Goal: Task Accomplishment & Management: Manage account settings

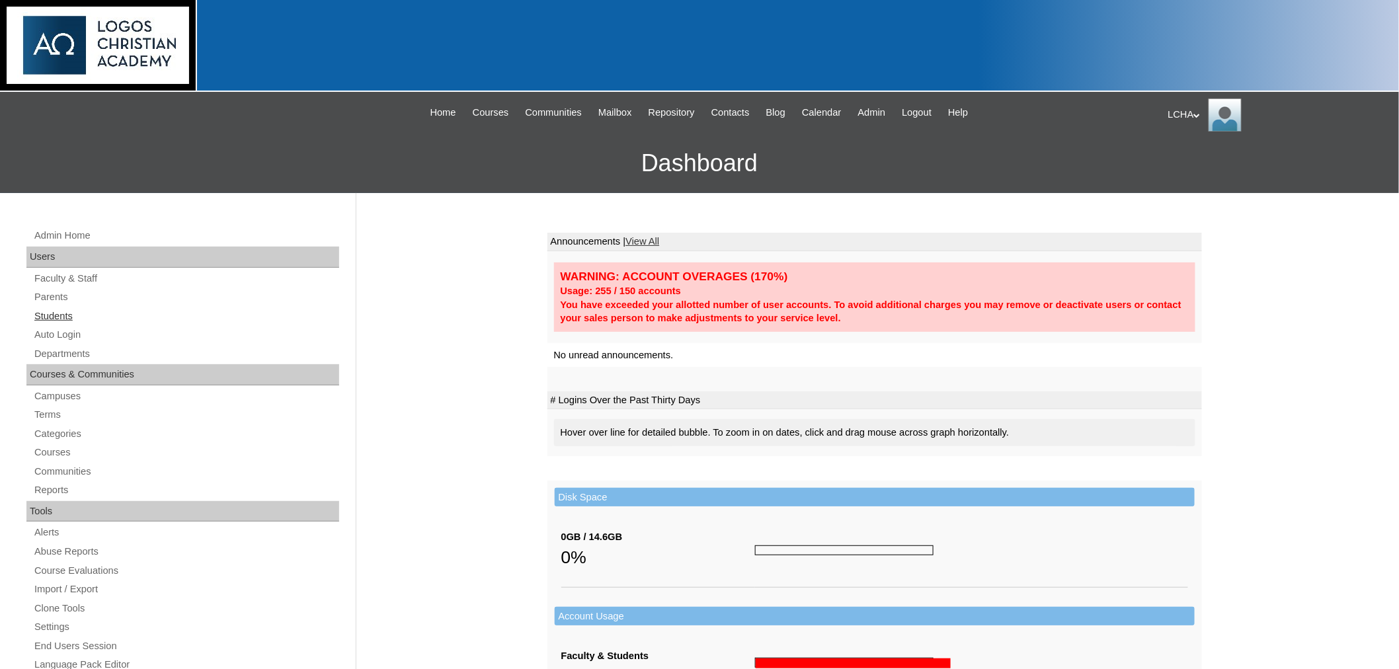
click at [45, 311] on link "Students" at bounding box center [186, 316] width 306 height 17
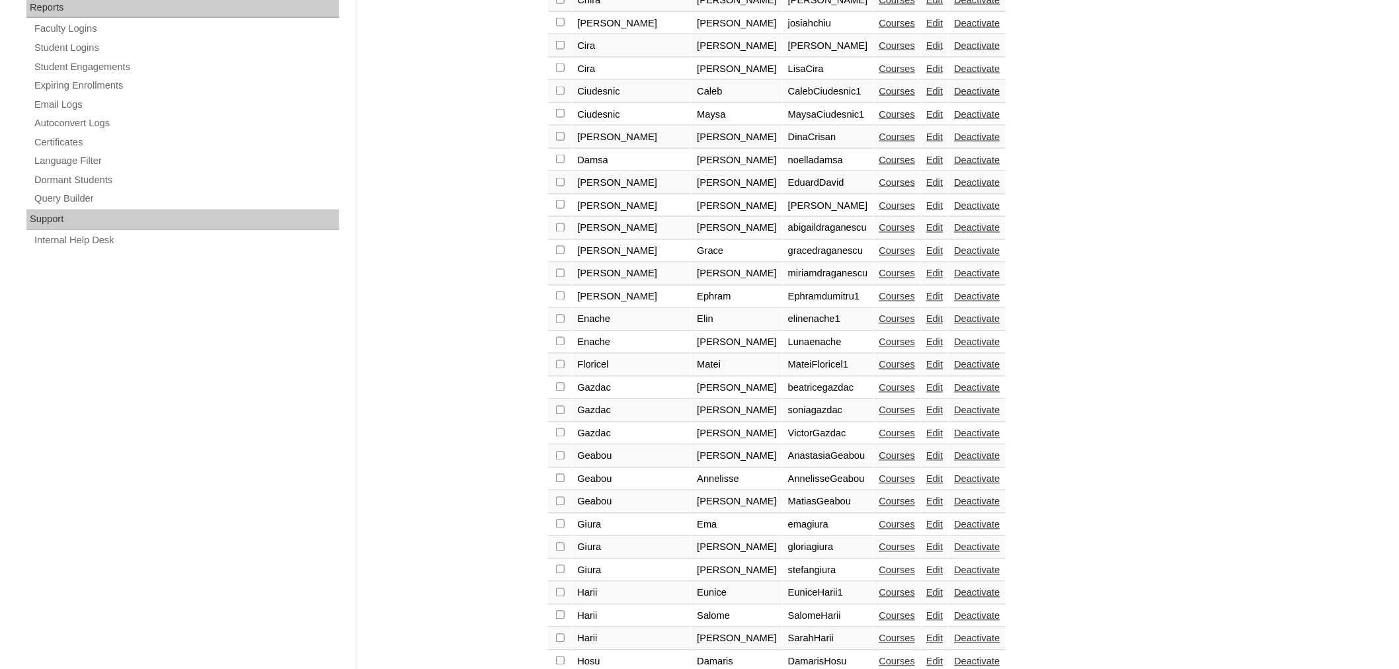
scroll to position [843, 0]
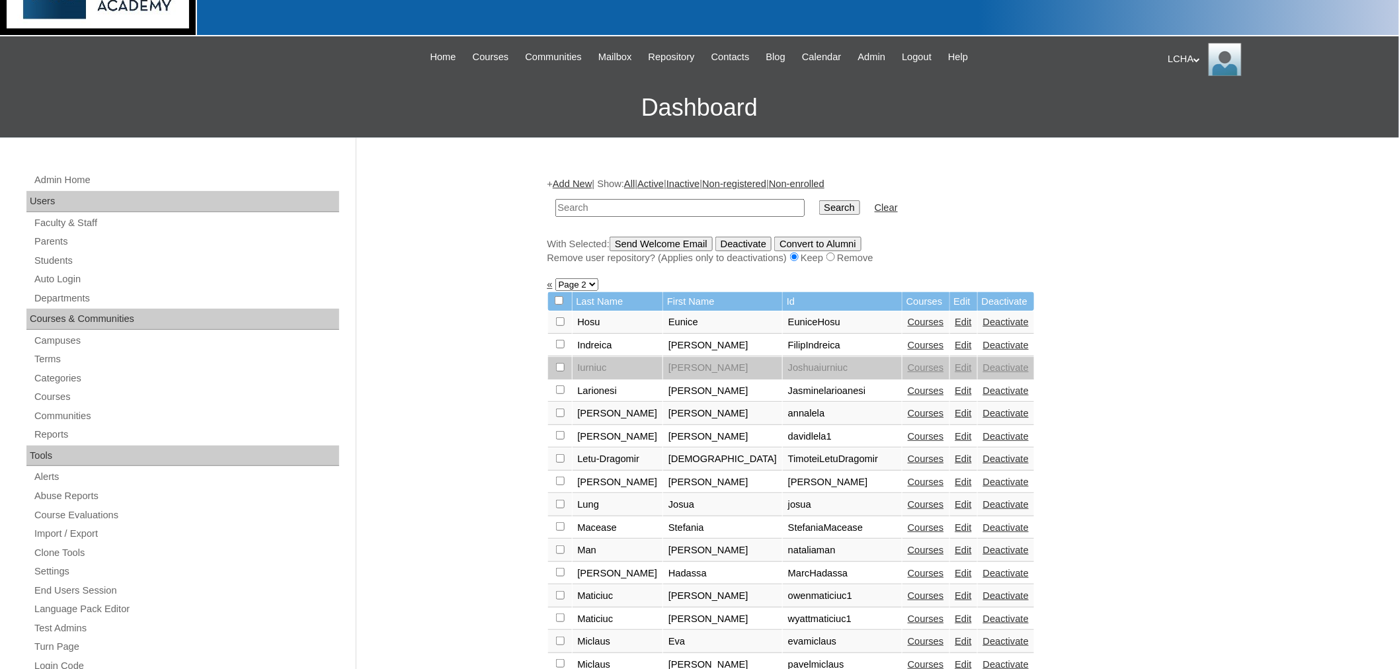
scroll to position [58, 0]
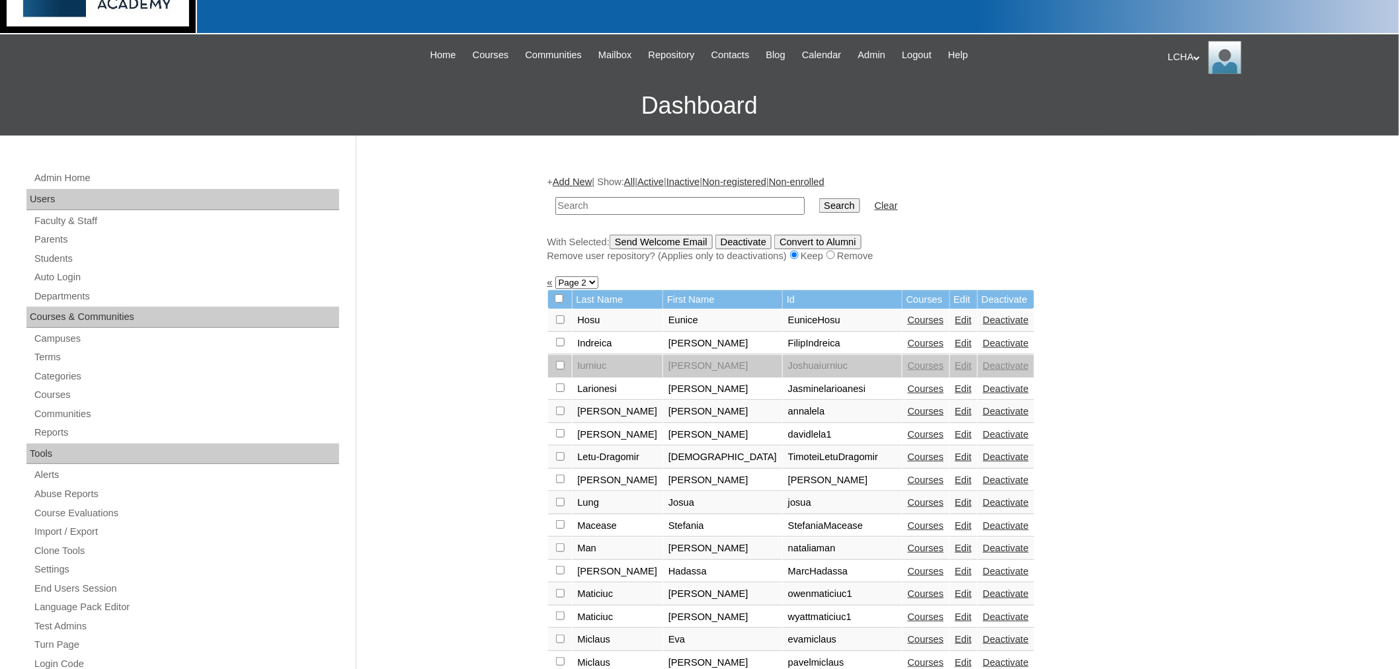
click at [956, 452] on link "Edit" at bounding box center [964, 457] width 17 height 11
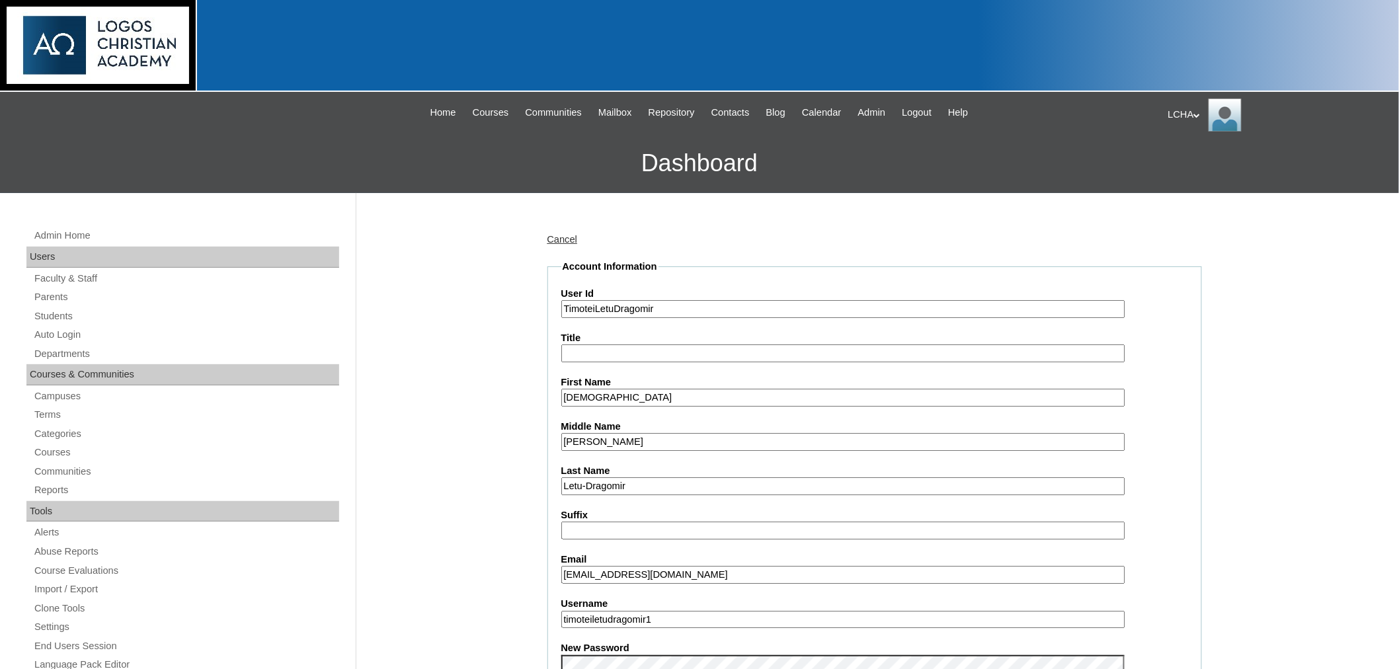
drag, startPoint x: 607, startPoint y: 564, endPoint x: 553, endPoint y: 569, distance: 54.5
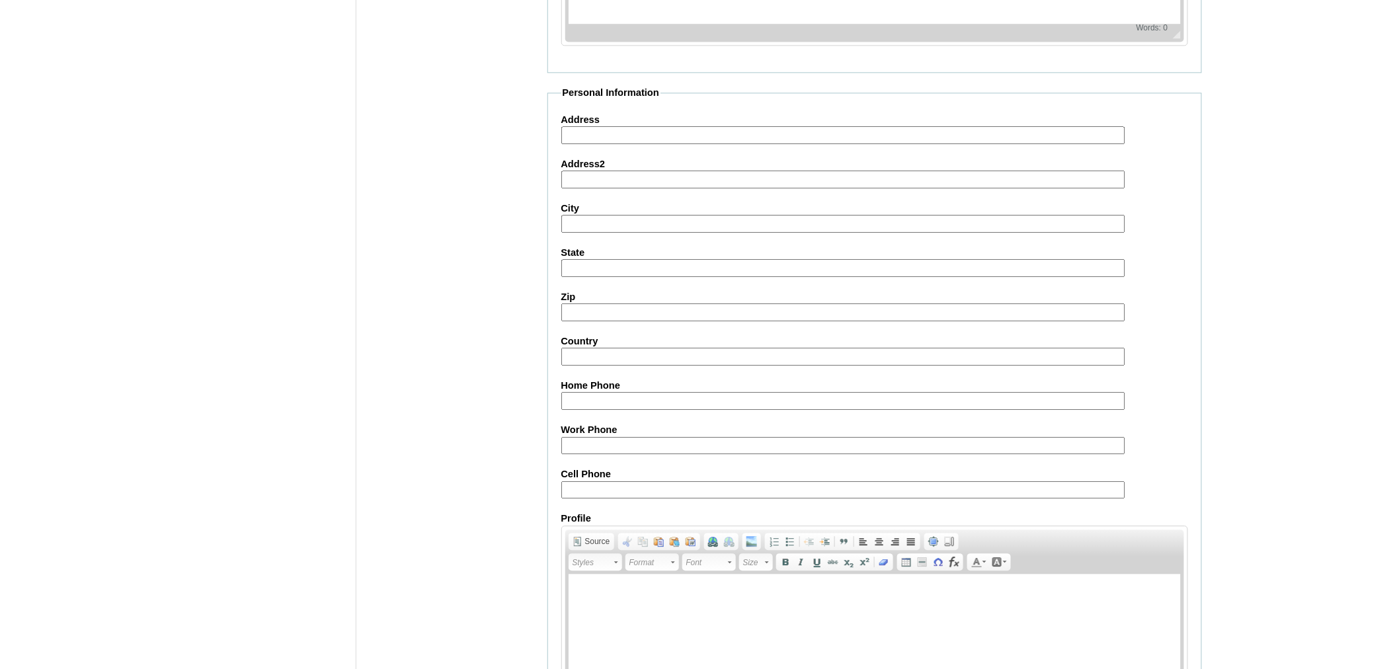
scroll to position [1354, 0]
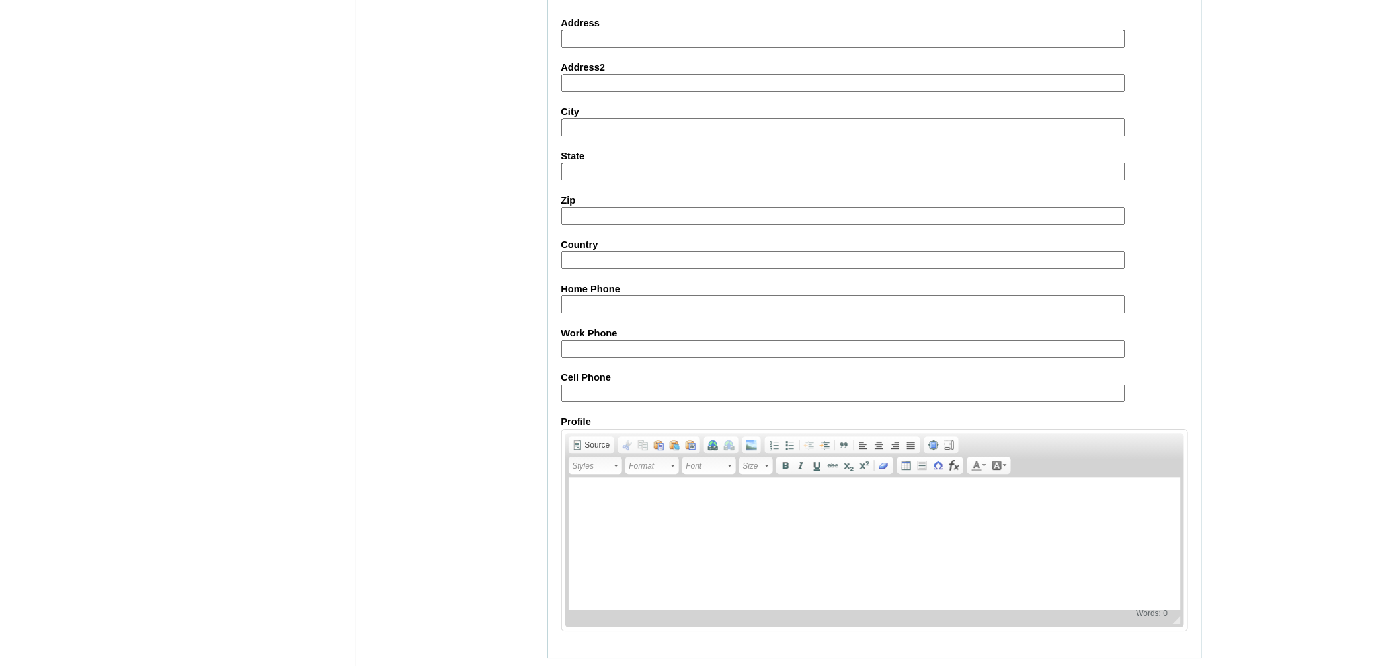
type input "letufamily@gmail.com"
click at [577, 669] on input "Submit" at bounding box center [568, 679] width 41 height 15
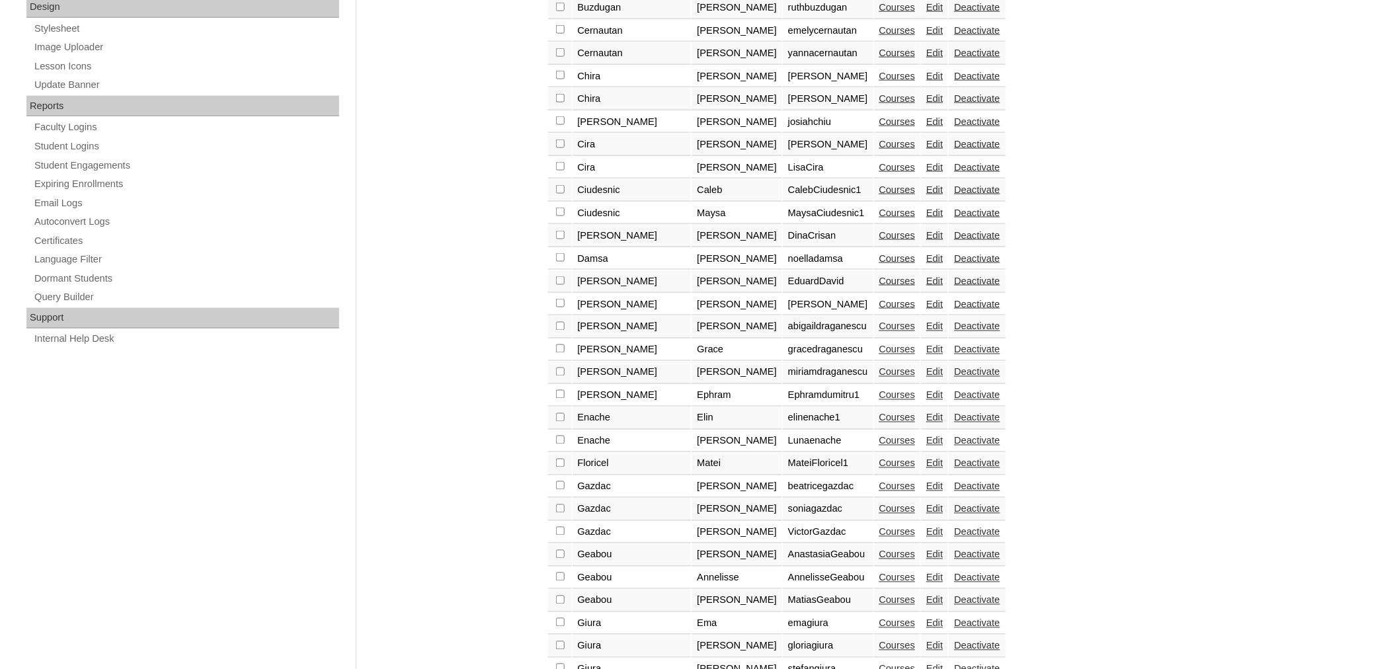
scroll to position [843, 0]
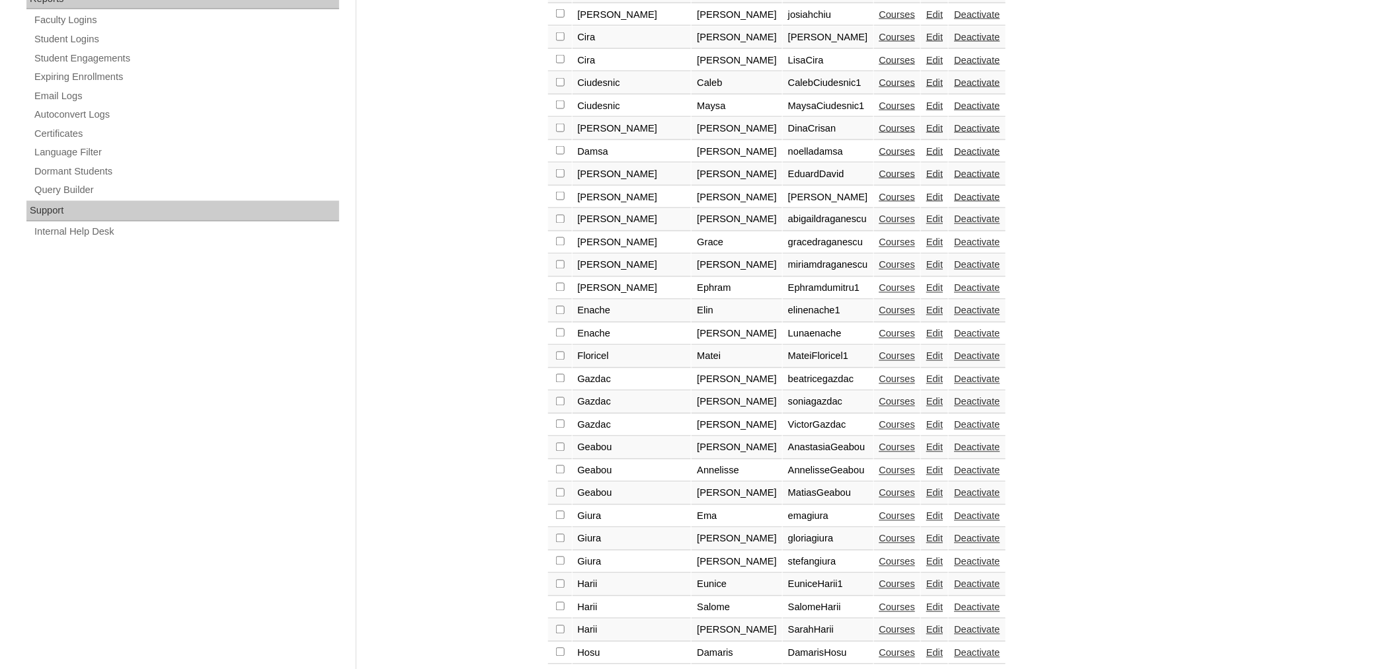
click at [591, 649] on div "+ Add New | Show: All | Active | Inactive | Non-registered | Non-enrolled Searc…" at bounding box center [871, 34] width 661 height 1314
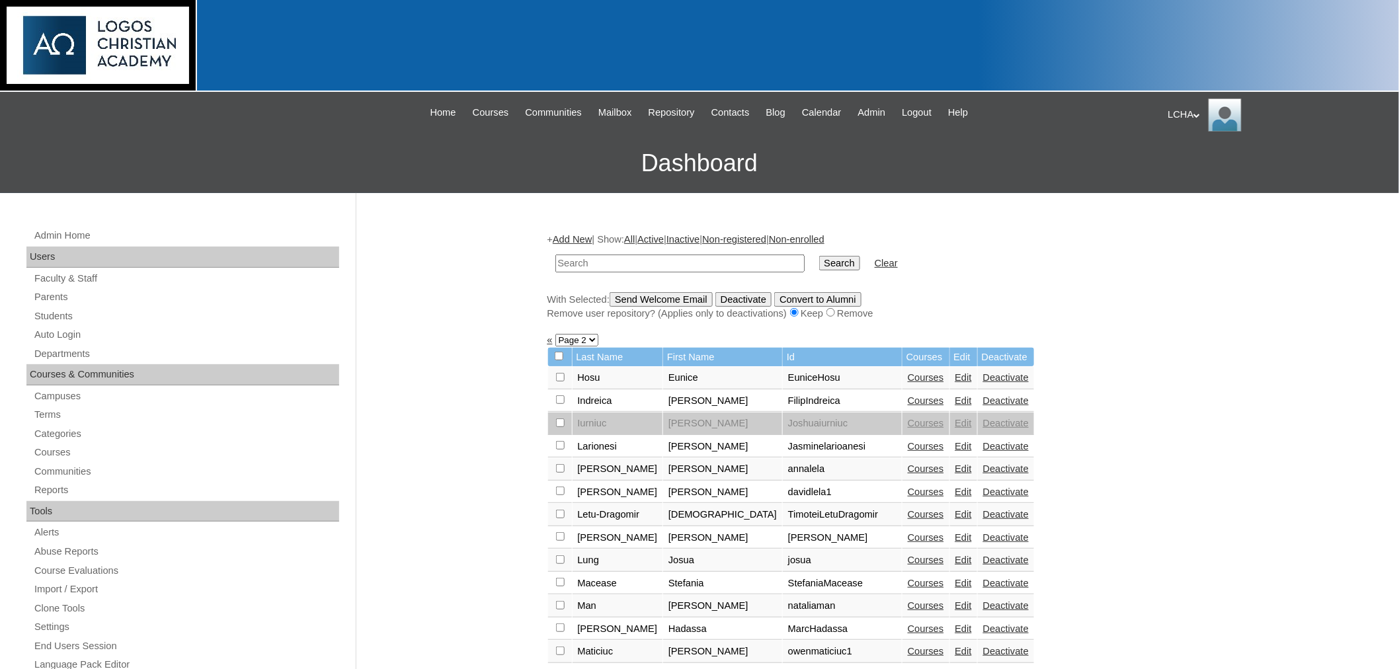
click at [559, 510] on input "checkbox" at bounding box center [560, 514] width 9 height 9
checkbox input "true"
click at [648, 298] on input "Send Welcome Email" at bounding box center [661, 299] width 103 height 15
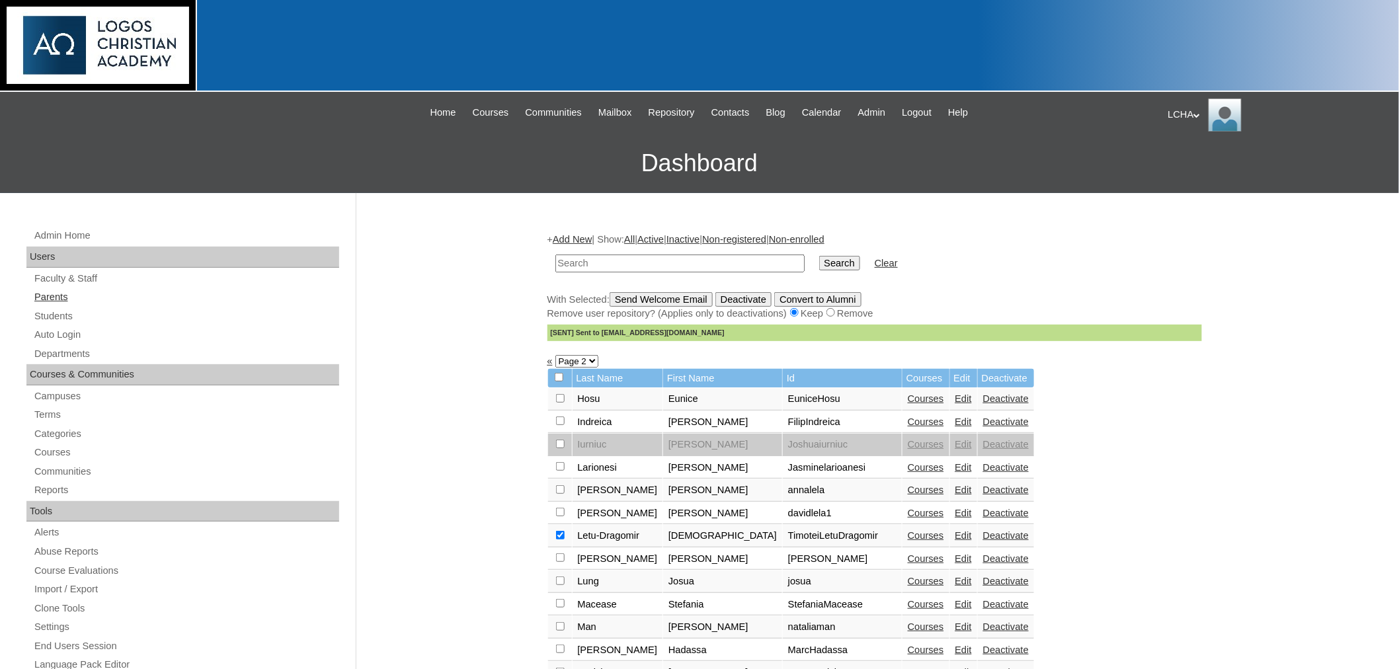
click at [50, 294] on link "Parents" at bounding box center [186, 297] width 306 height 17
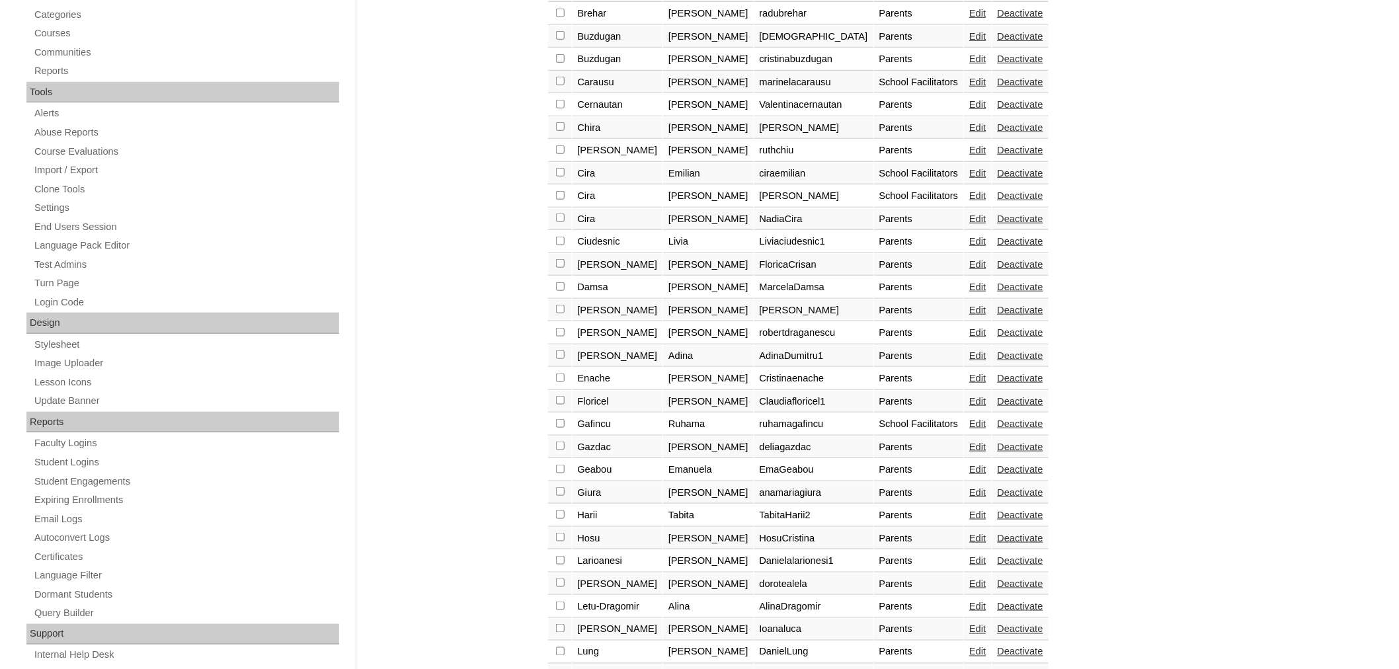
scroll to position [428, 0]
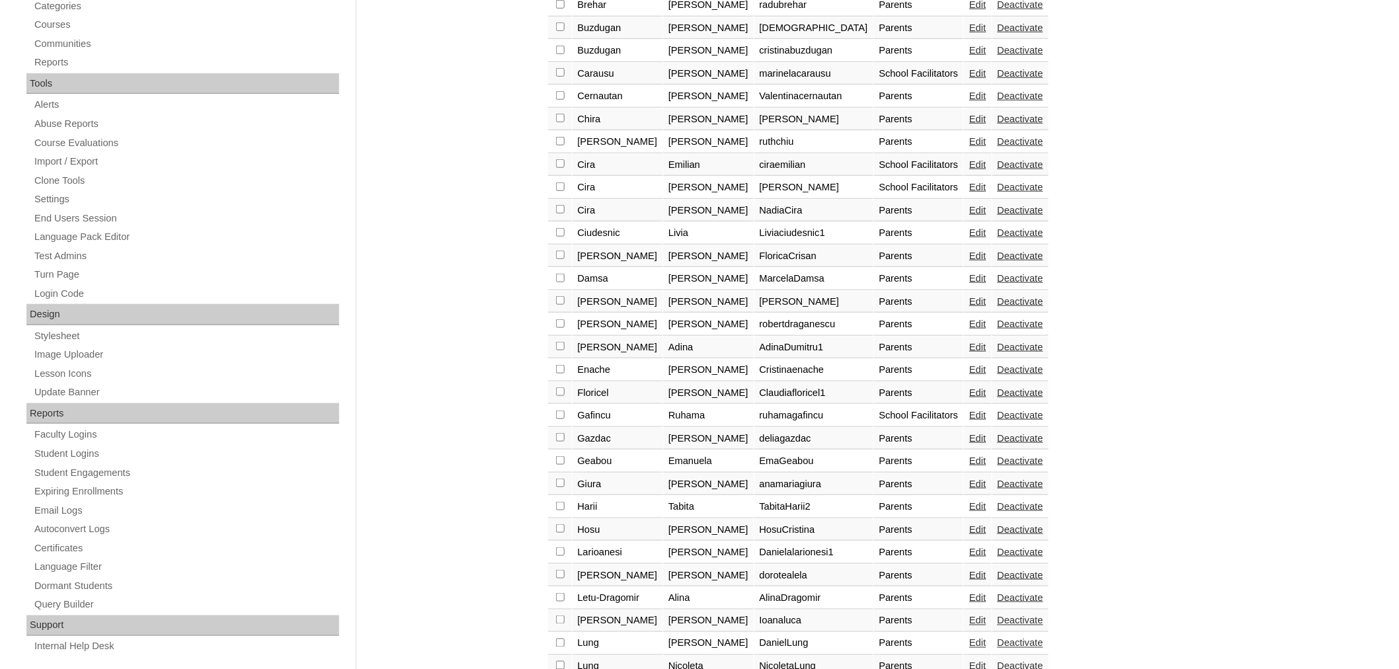
click at [970, 593] on link "Edit" at bounding box center [978, 598] width 17 height 11
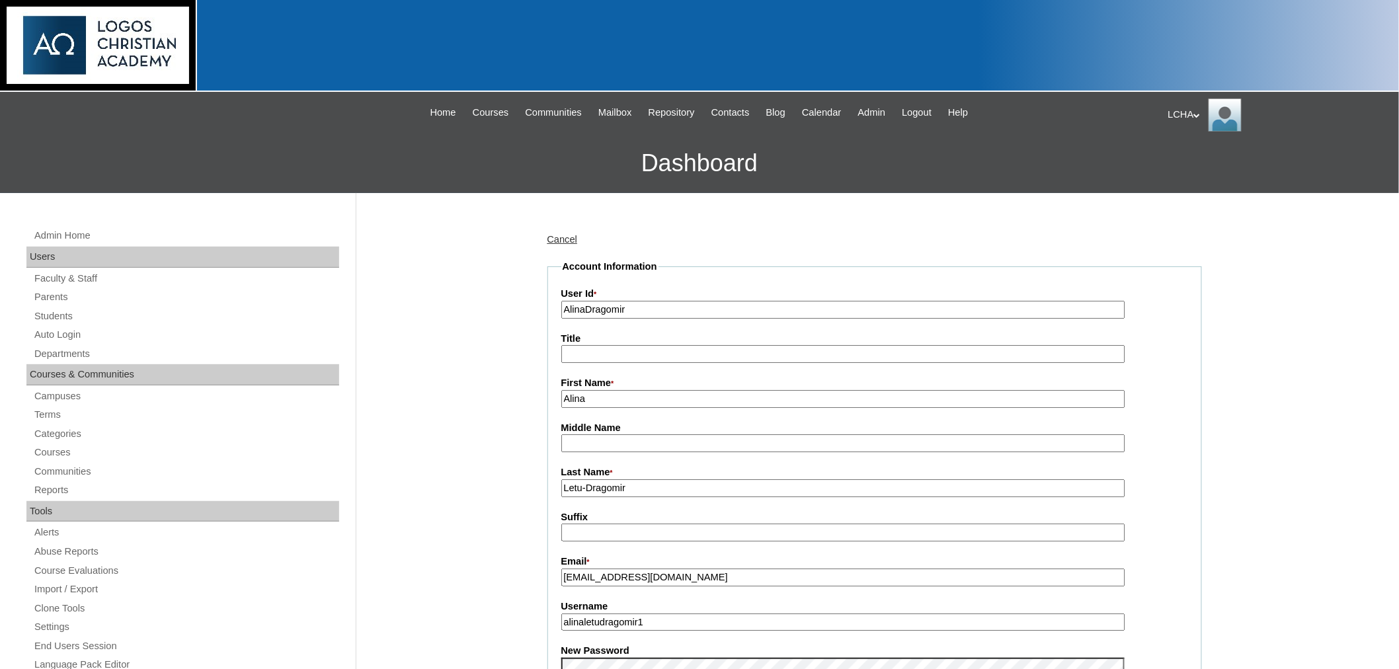
click at [593, 571] on input "[EMAIL_ADDRESS][DOMAIN_NAME]" at bounding box center [844, 578] width 564 height 18
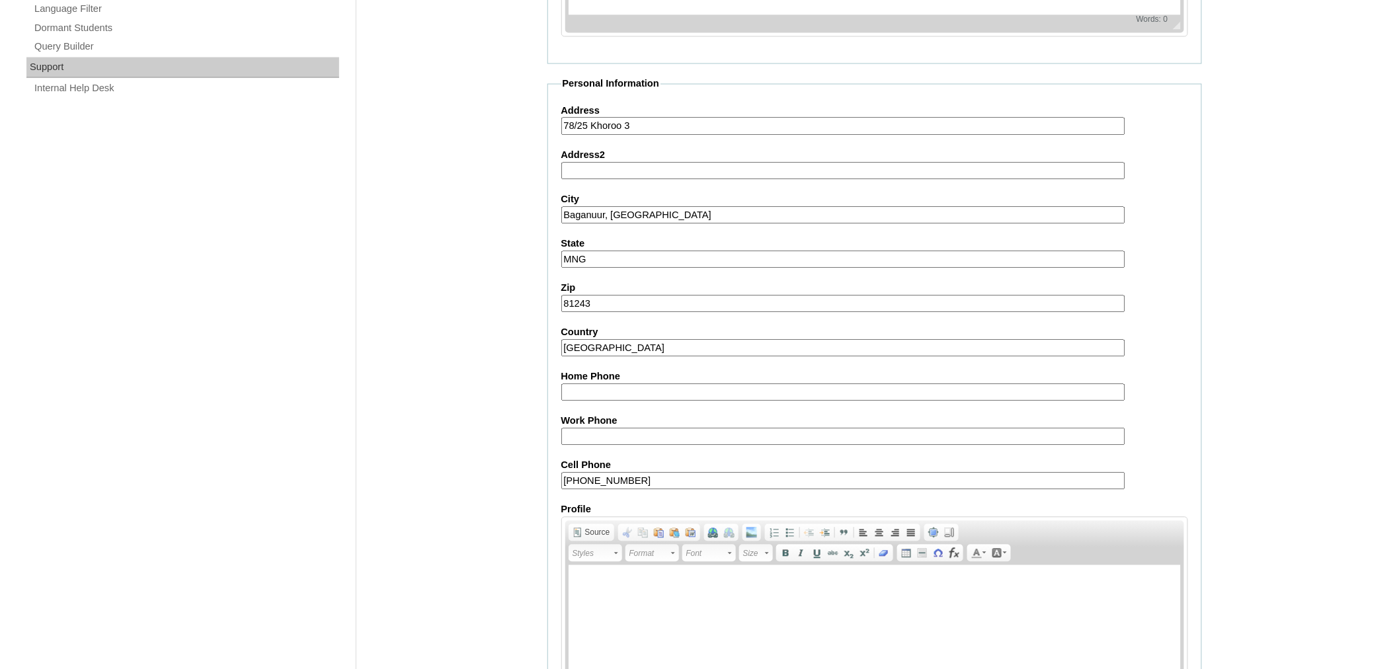
scroll to position [1080, 0]
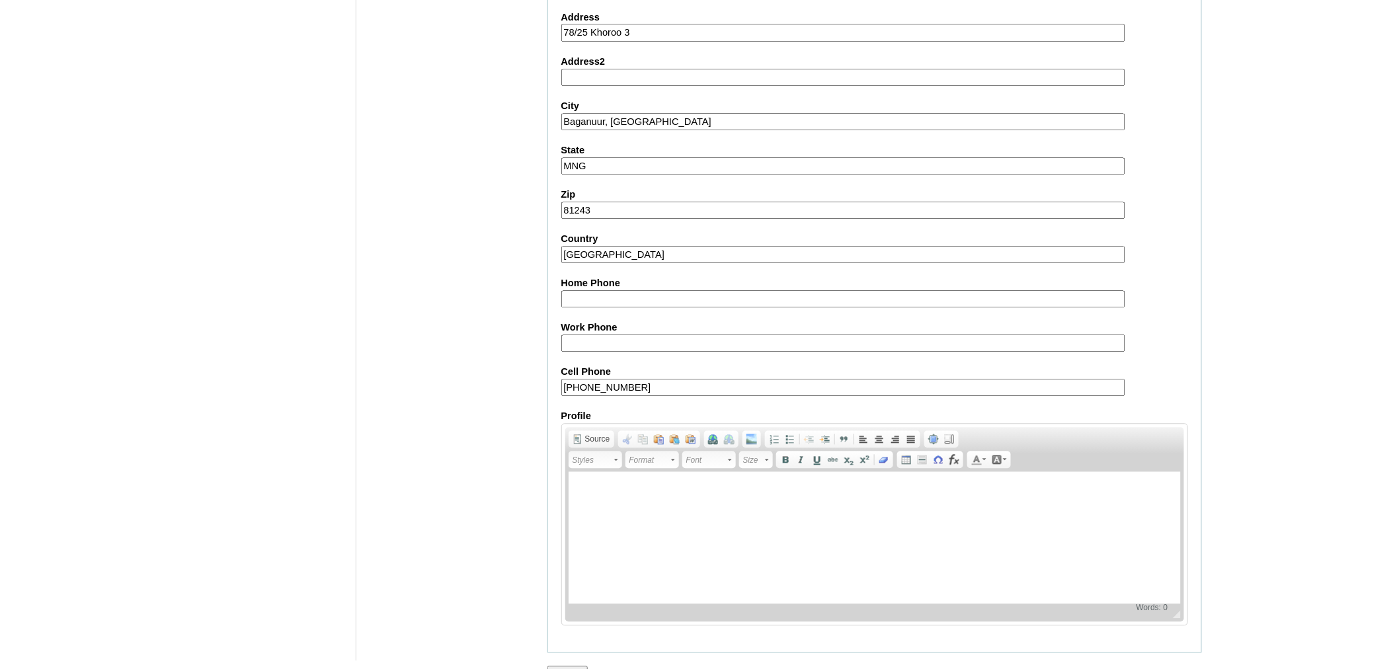
type input "[EMAIL_ADDRESS][DOMAIN_NAME]"
click at [566, 666] on input "Submit" at bounding box center [568, 673] width 41 height 15
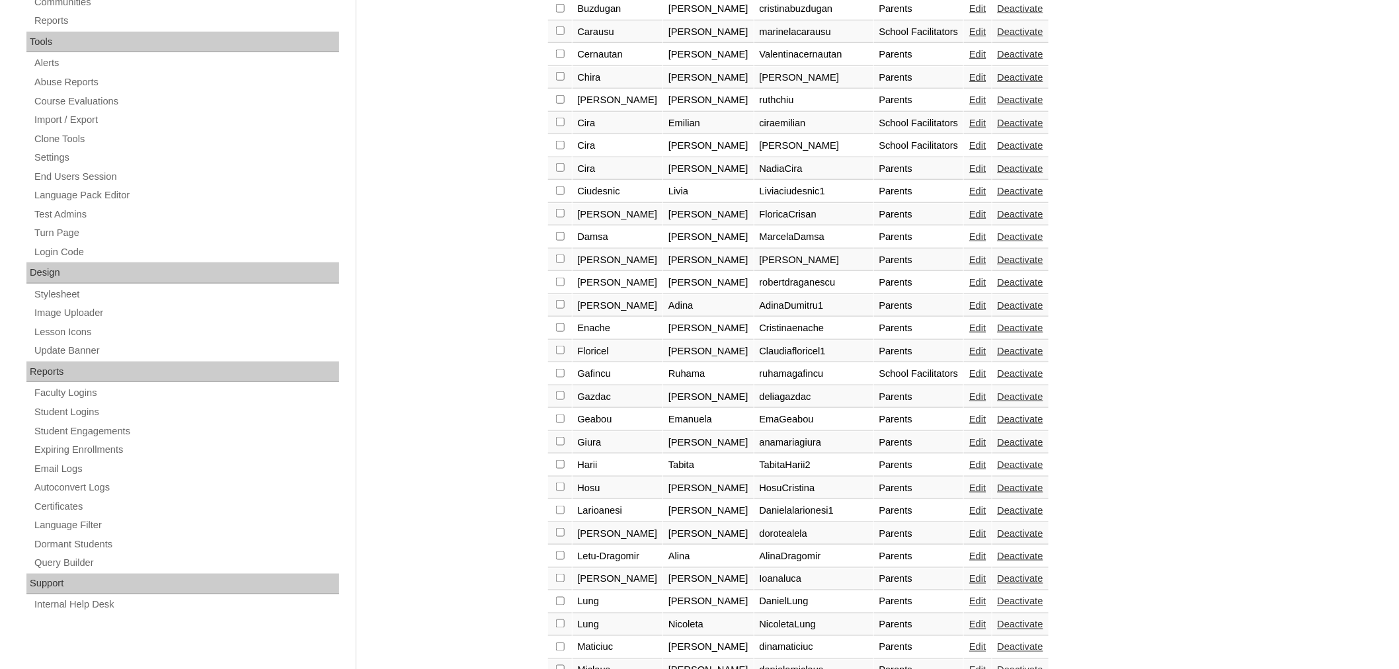
scroll to position [472, 0]
click at [559, 549] on input "checkbox" at bounding box center [560, 553] width 9 height 9
checkbox input "true"
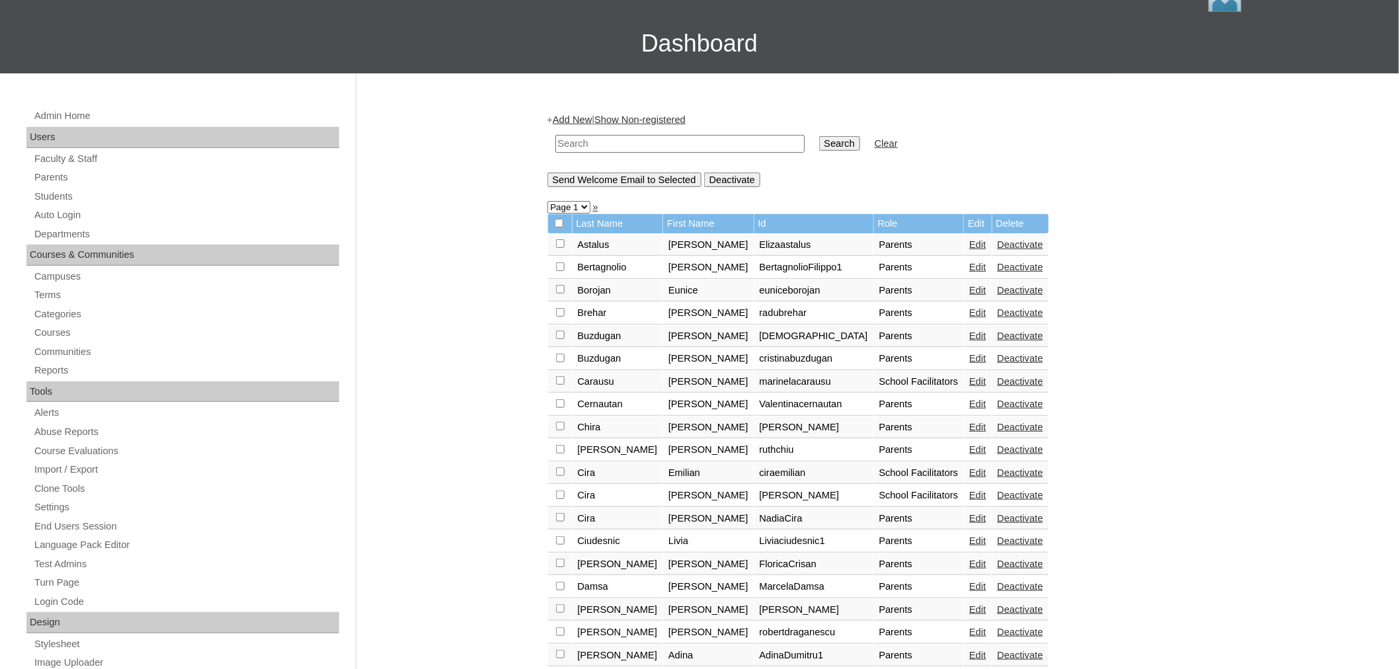
scroll to position [77, 0]
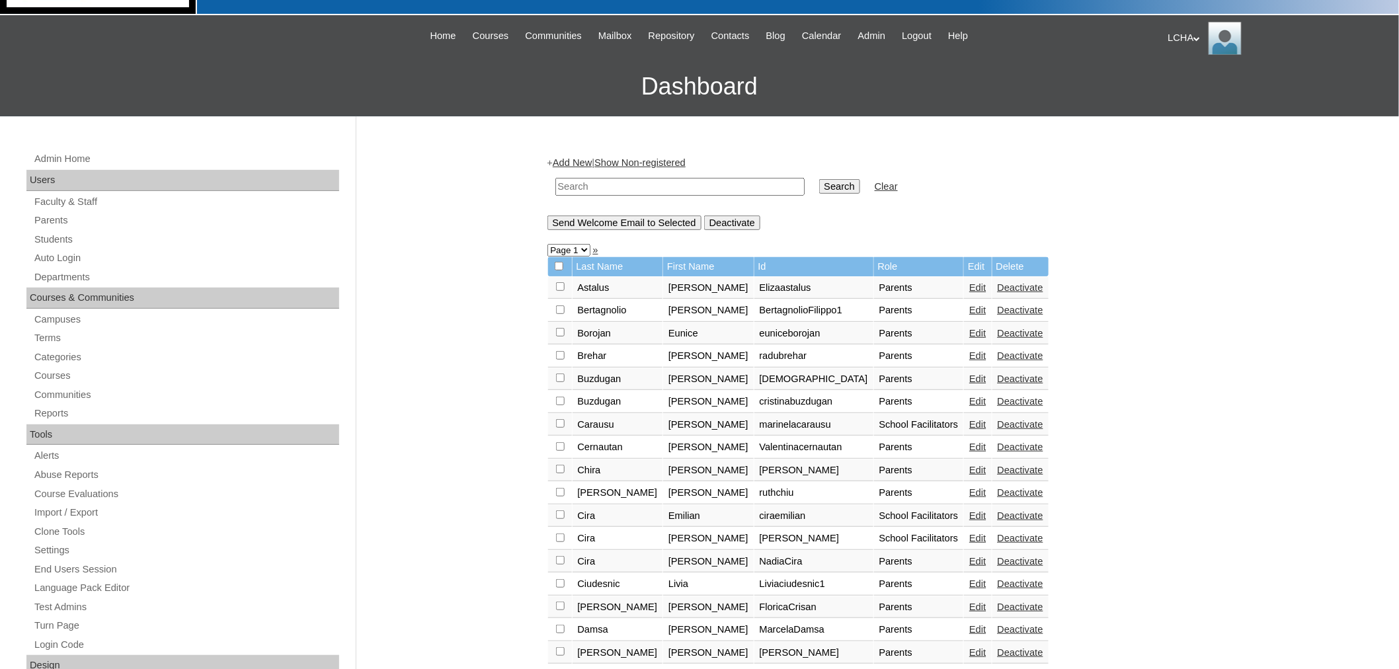
click at [593, 217] on input "Send Welcome Email to Selected" at bounding box center [625, 223] width 154 height 15
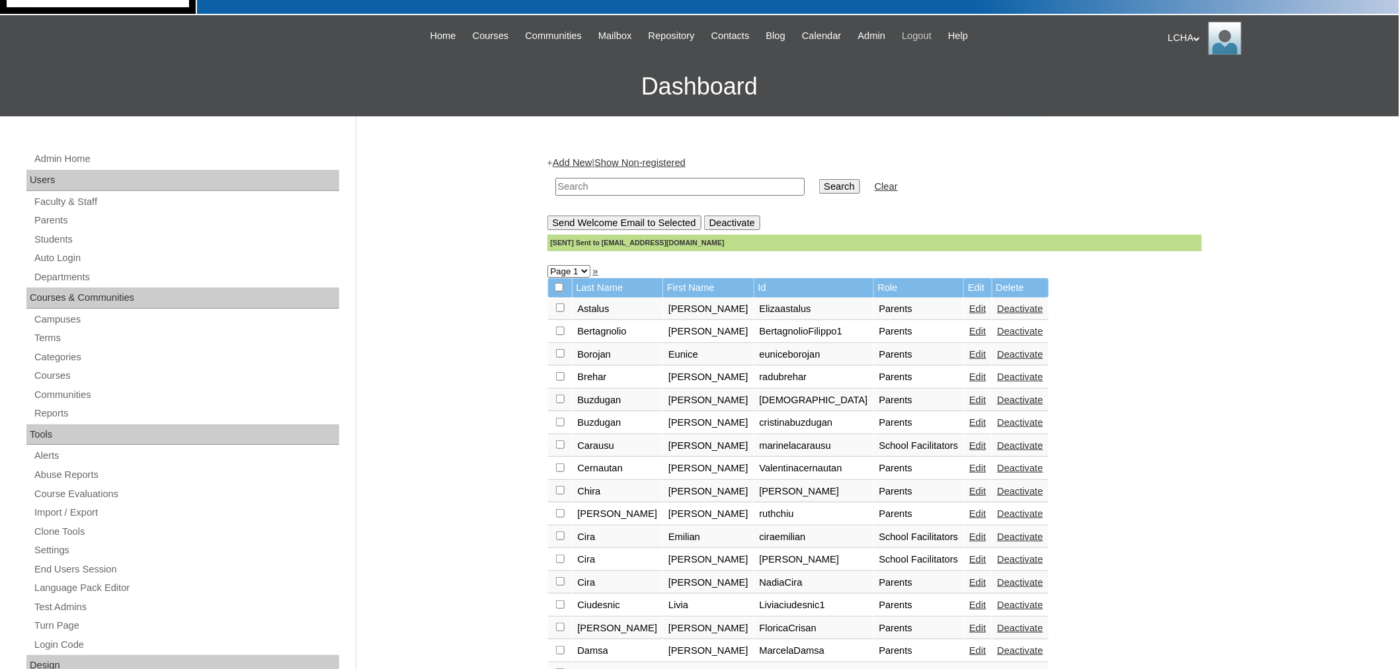
click at [932, 30] on span "Logout" at bounding box center [917, 35] width 30 height 15
